Goal: Information Seeking & Learning: Learn about a topic

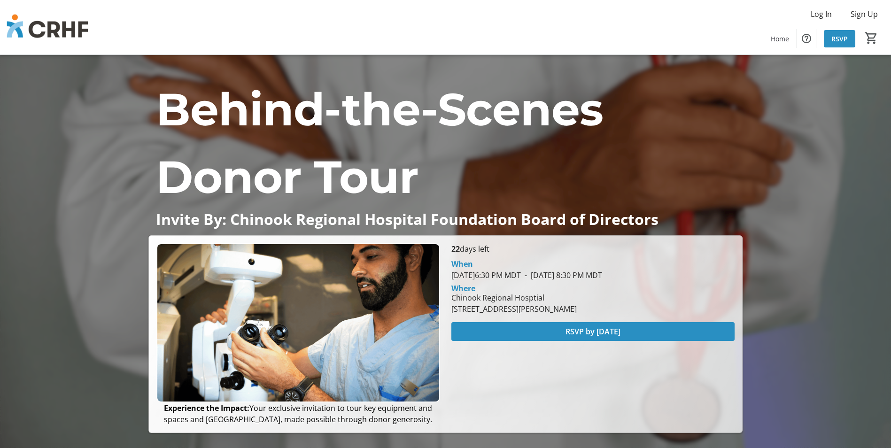
drag, startPoint x: 452, startPoint y: 262, endPoint x: 589, endPoint y: 312, distance: 145.7
click at [589, 312] on div "When [DATE] 6:30 PM MDT - [DATE] 8:30 PM MDT Where [GEOGRAPHIC_DATA] [STREET_AD…" at bounding box center [593, 284] width 294 height 60
drag, startPoint x: 589, startPoint y: 312, endPoint x: 544, endPoint y: 361, distance: 66.8
click at [544, 361] on div "22 days left When [DATE] 6:30 PM MDT - [DATE] 8:30 PM MDT Where [GEOGRAPHIC_DAT…" at bounding box center [593, 334] width 294 height 182
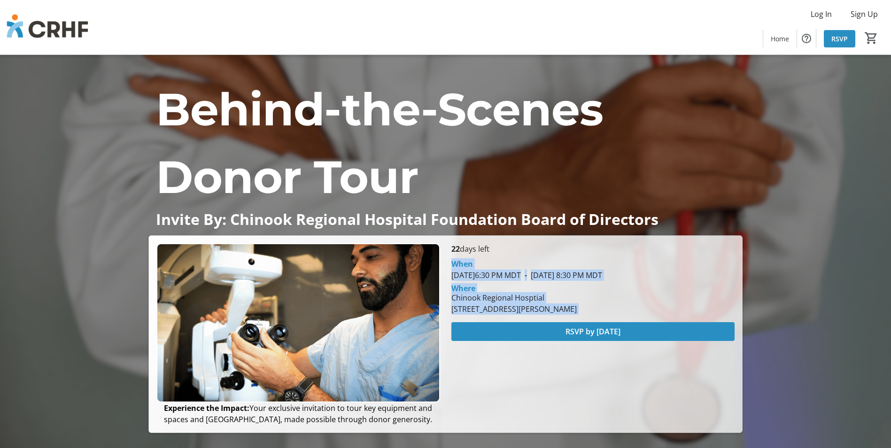
drag, startPoint x: 451, startPoint y: 266, endPoint x: 631, endPoint y: 319, distance: 187.9
click at [631, 319] on section "When [DATE] 6:30 PM MDT - [DATE] 8:30 PM MDT Where [GEOGRAPHIC_DATA] [STREET_AD…" at bounding box center [592, 297] width 283 height 86
copy div "When [DATE] 6:30 PM MDT - [DATE] 8:30 PM MDT Where [GEOGRAPHIC_DATA] [STREET_AD…"
